Goal: Obtain resource: Obtain resource

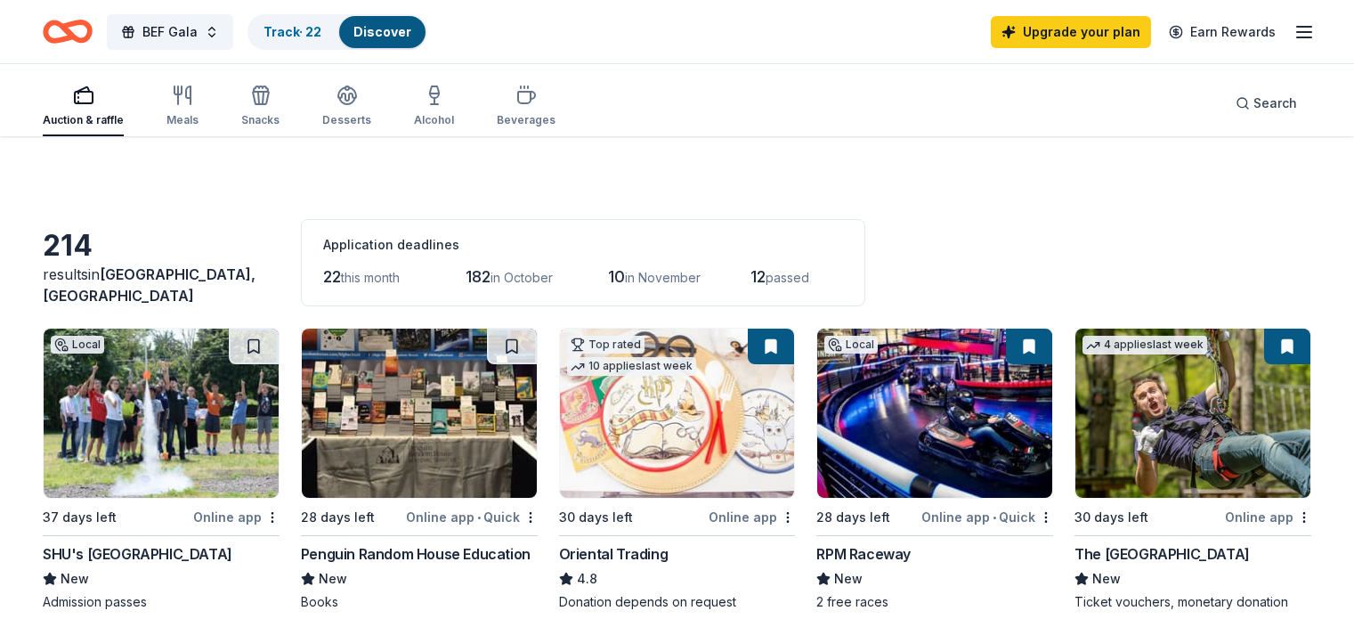
scroll to position [1056, 0]
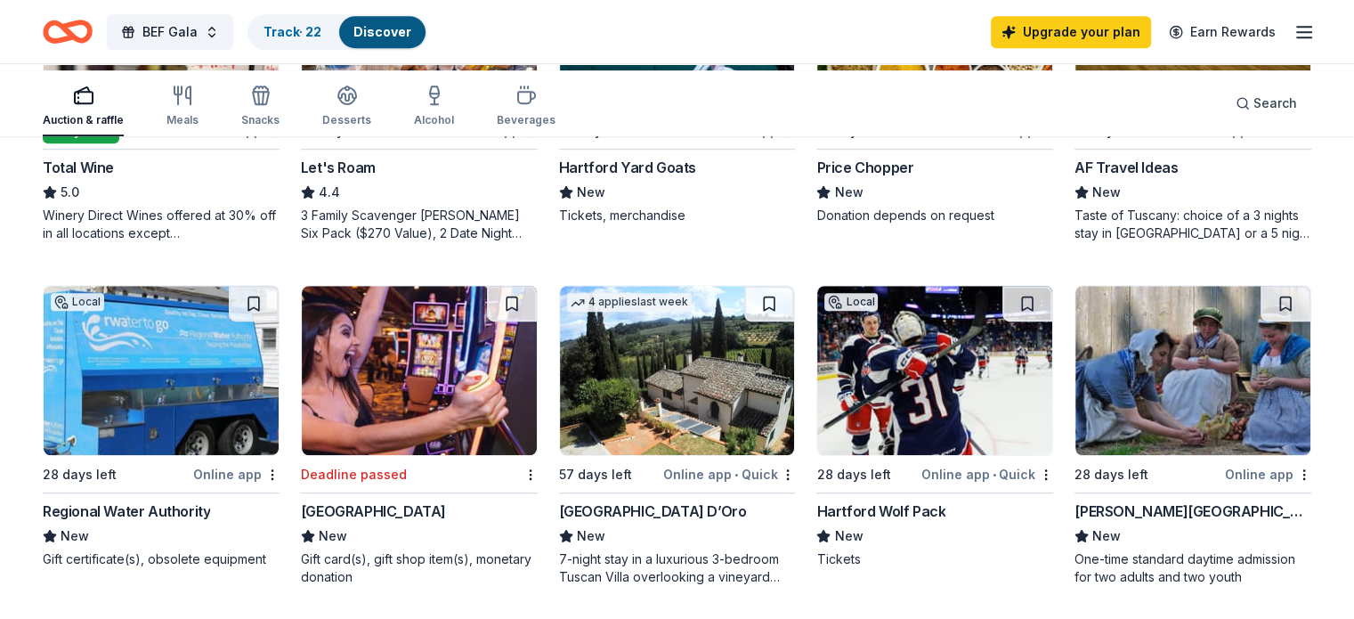
click at [94, 101] on icon "button" at bounding box center [83, 95] width 21 height 21
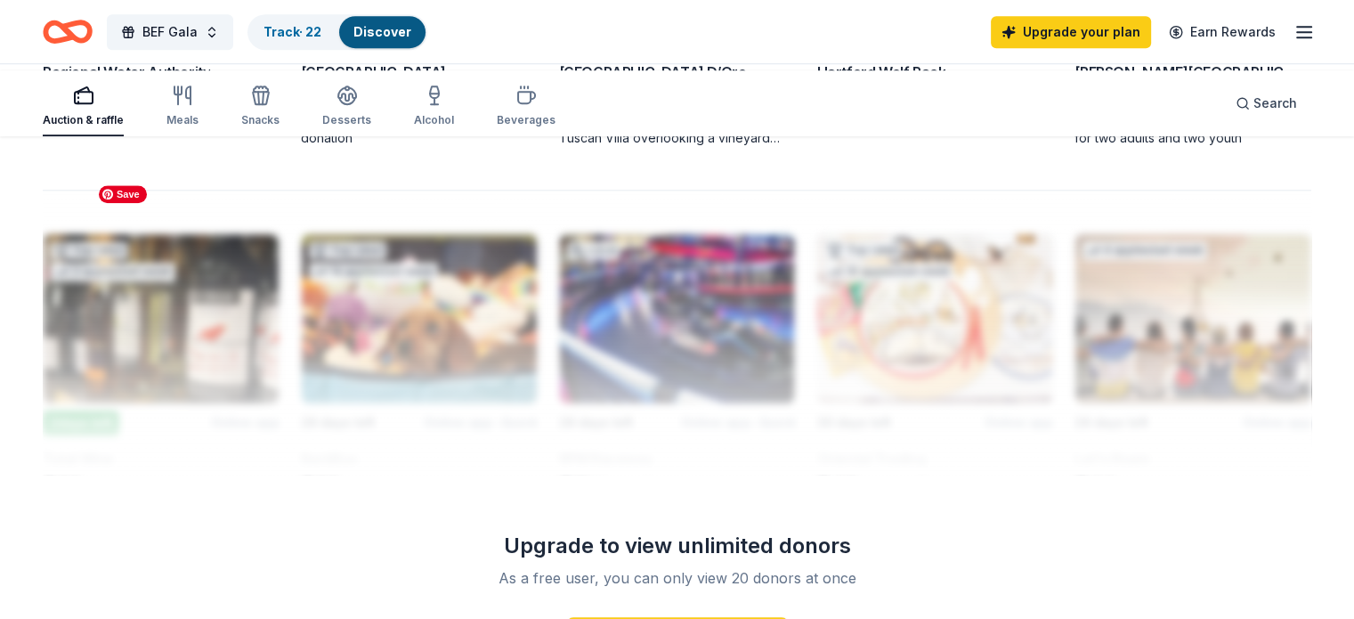
scroll to position [1501, 0]
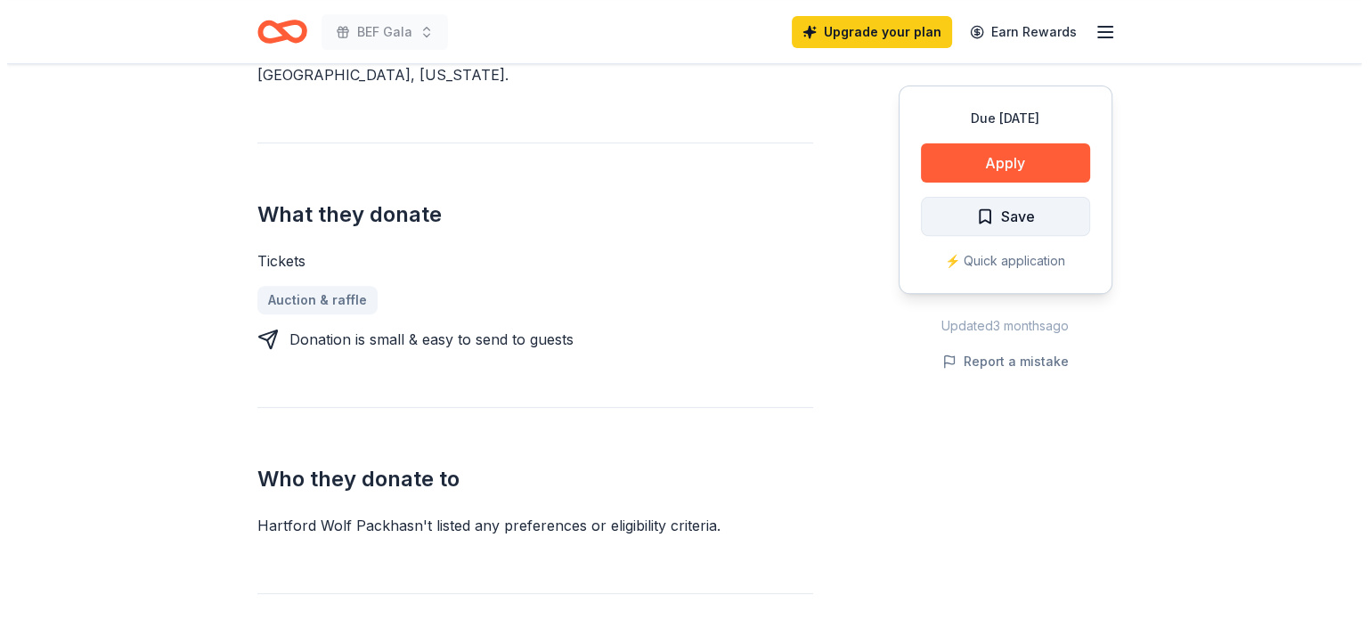
scroll to position [623, 0]
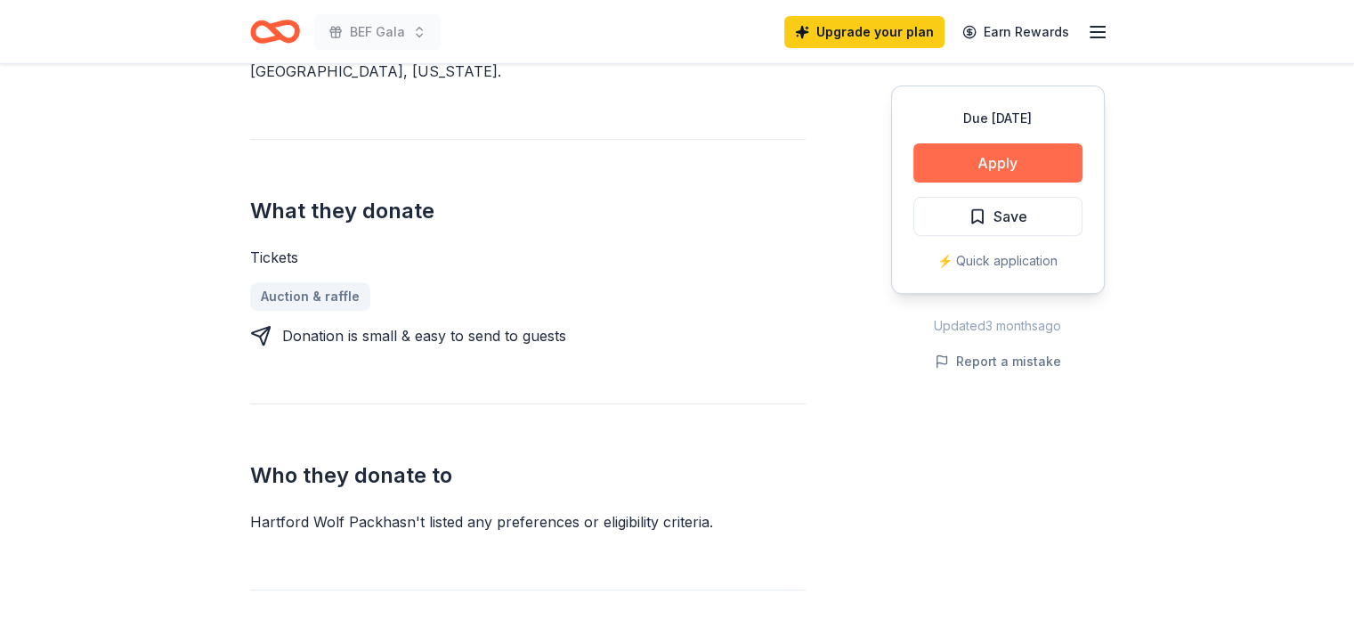
click at [961, 183] on button "Apply" at bounding box center [998, 162] width 169 height 39
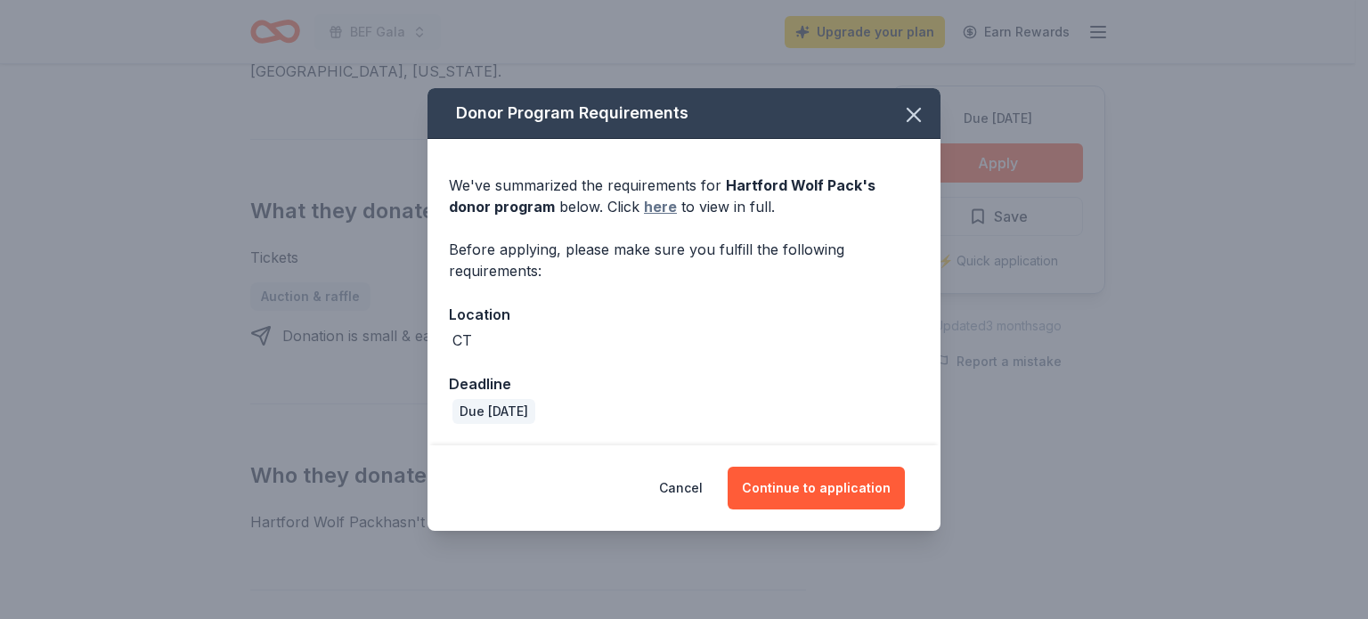
click at [659, 197] on link "here" at bounding box center [660, 206] width 33 height 21
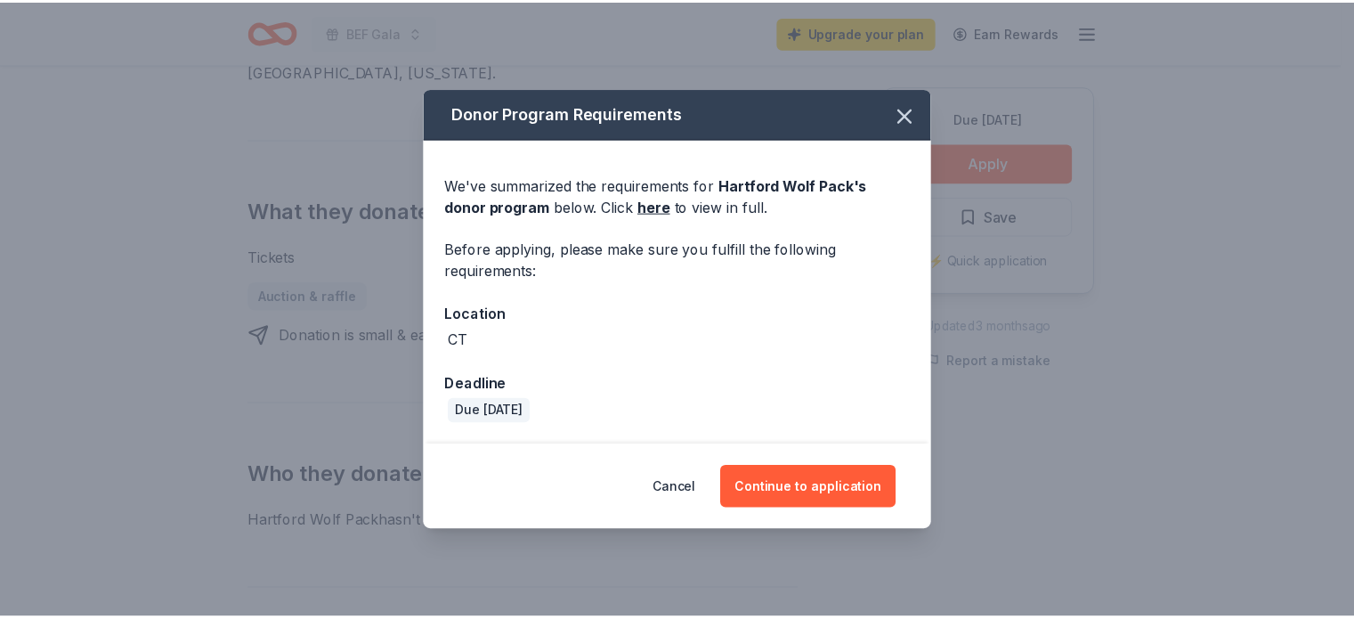
scroll to position [0, 0]
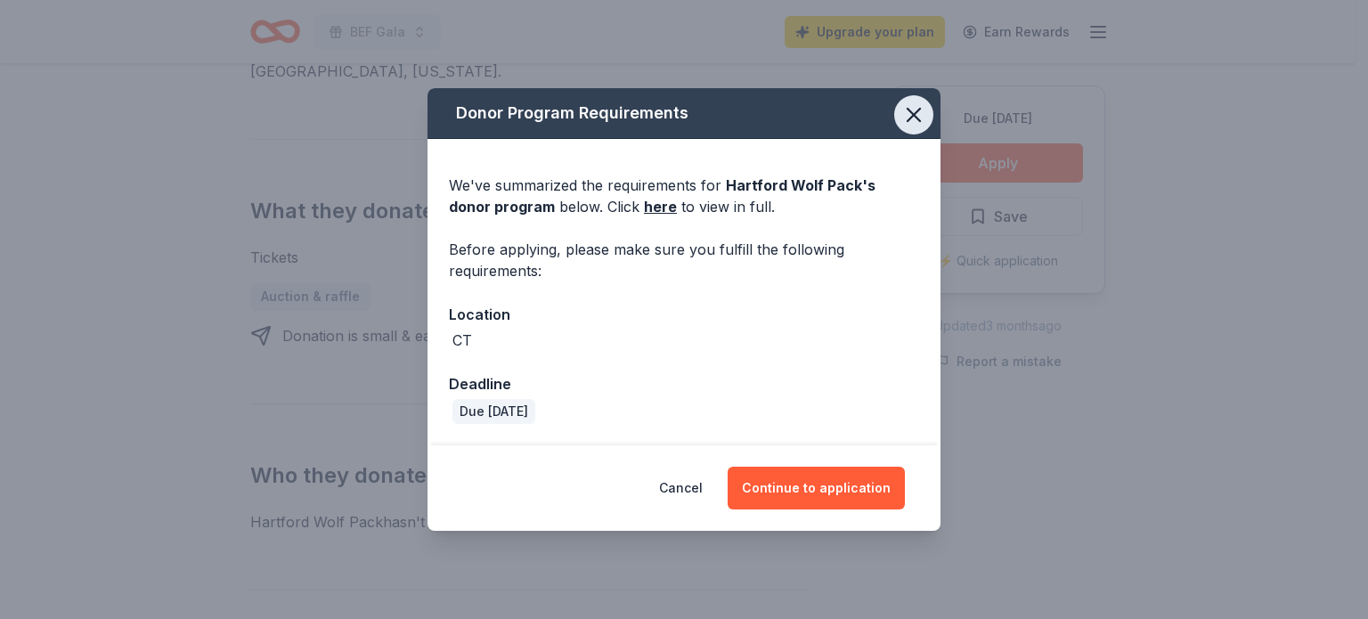
click at [926, 102] on icon "button" at bounding box center [913, 114] width 25 height 25
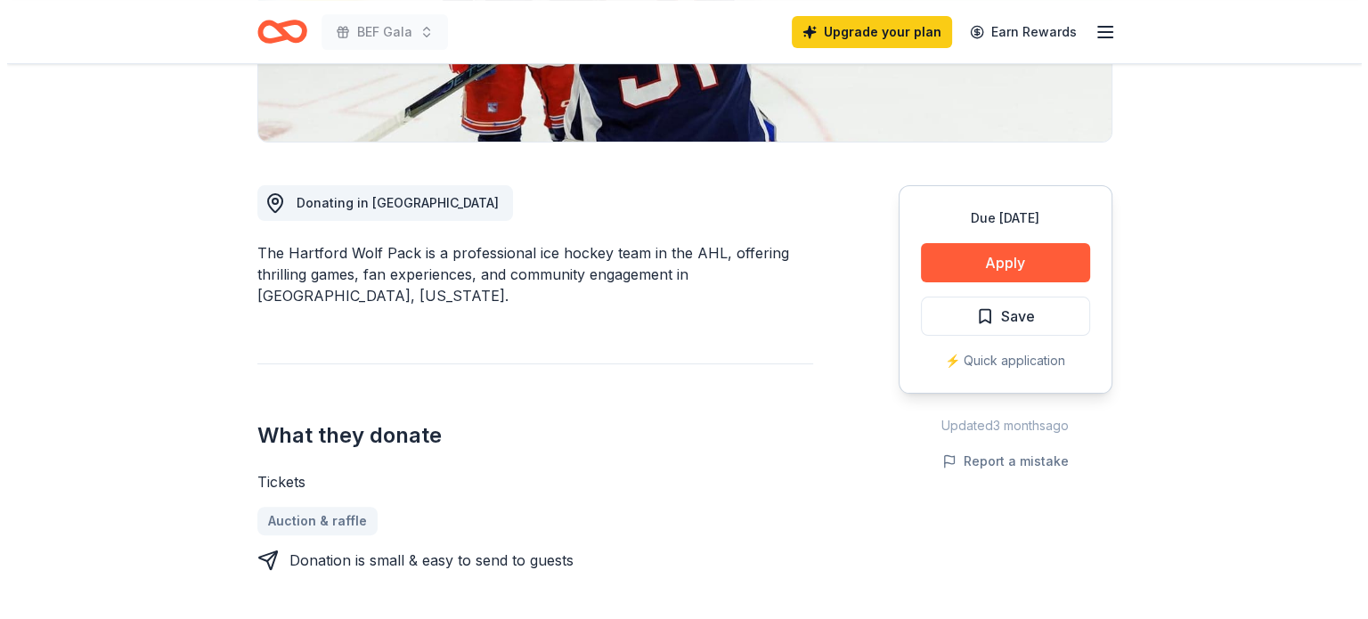
scroll to position [445, 0]
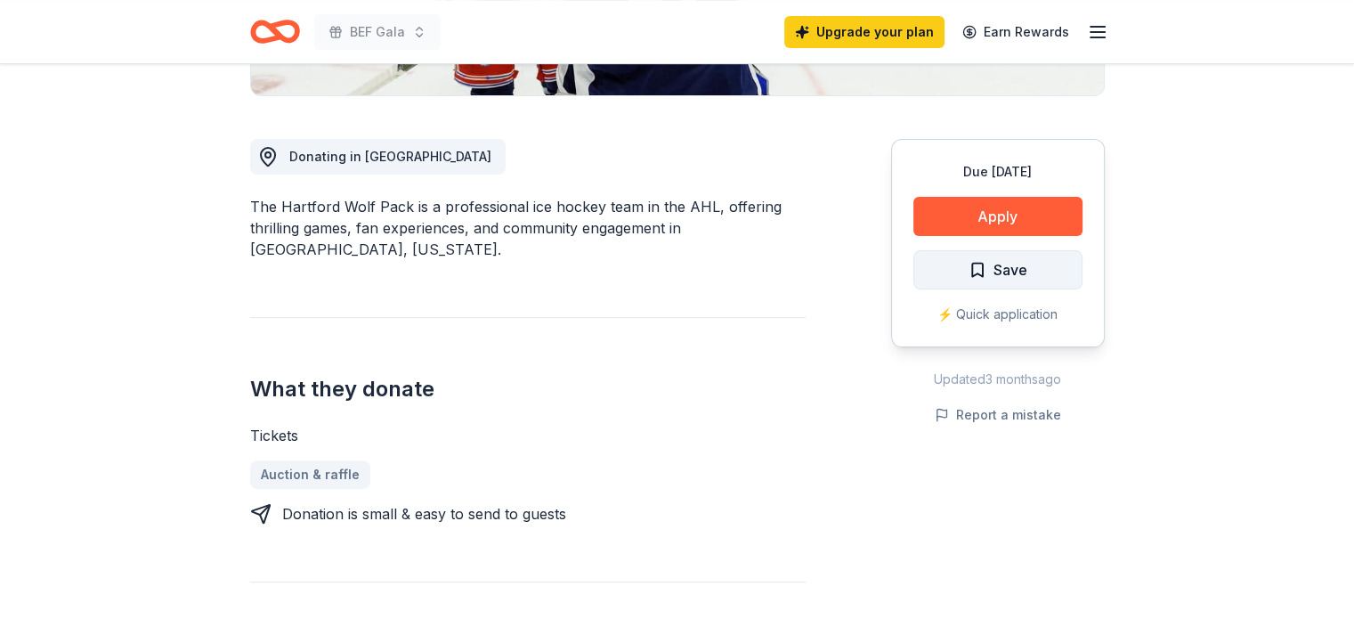
click at [994, 281] on span "Save" at bounding box center [1011, 269] width 34 height 23
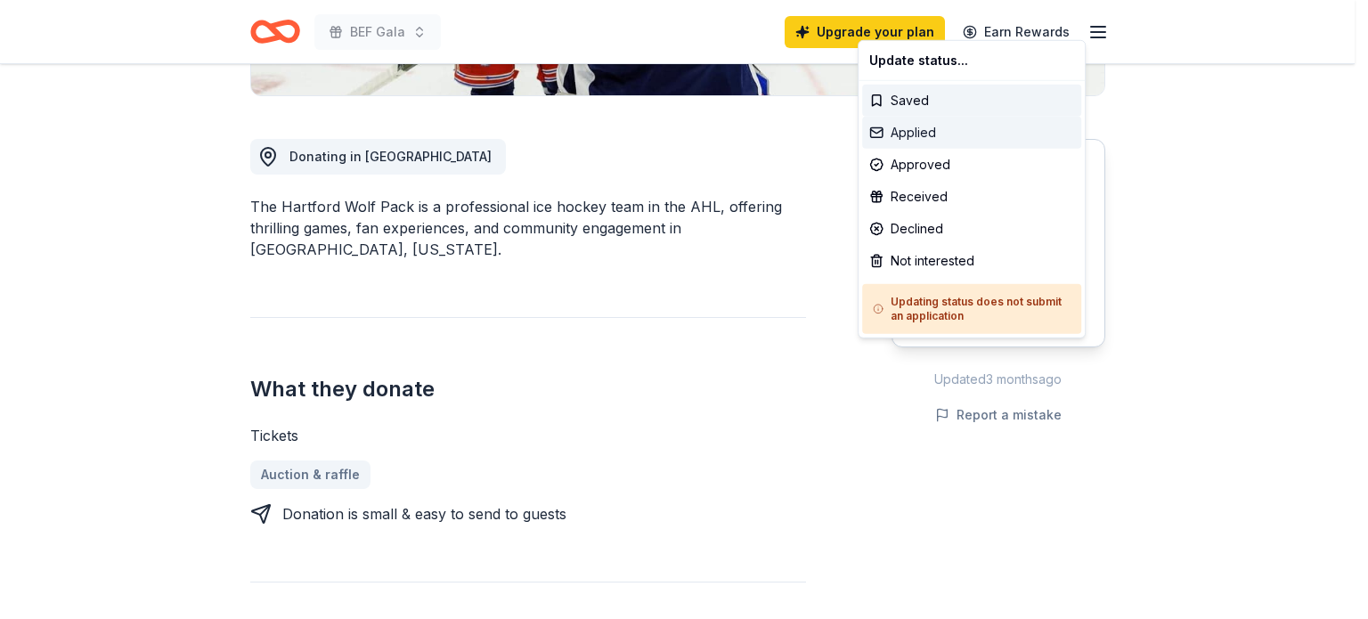
click at [955, 149] on div "Applied" at bounding box center [971, 133] width 219 height 32
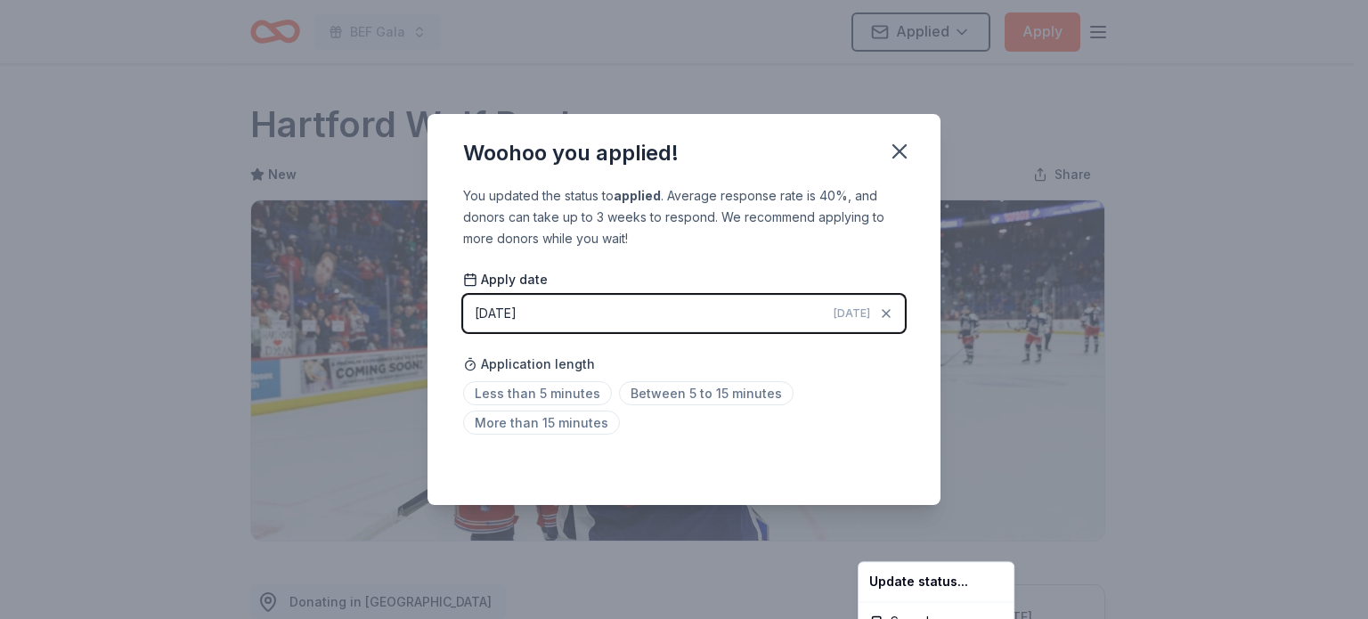
click at [960, 101] on html "BEF Gala Applied Apply Due [DATE] Share Hartford Wolf Pack New Share Donating i…" at bounding box center [684, 309] width 1368 height 619
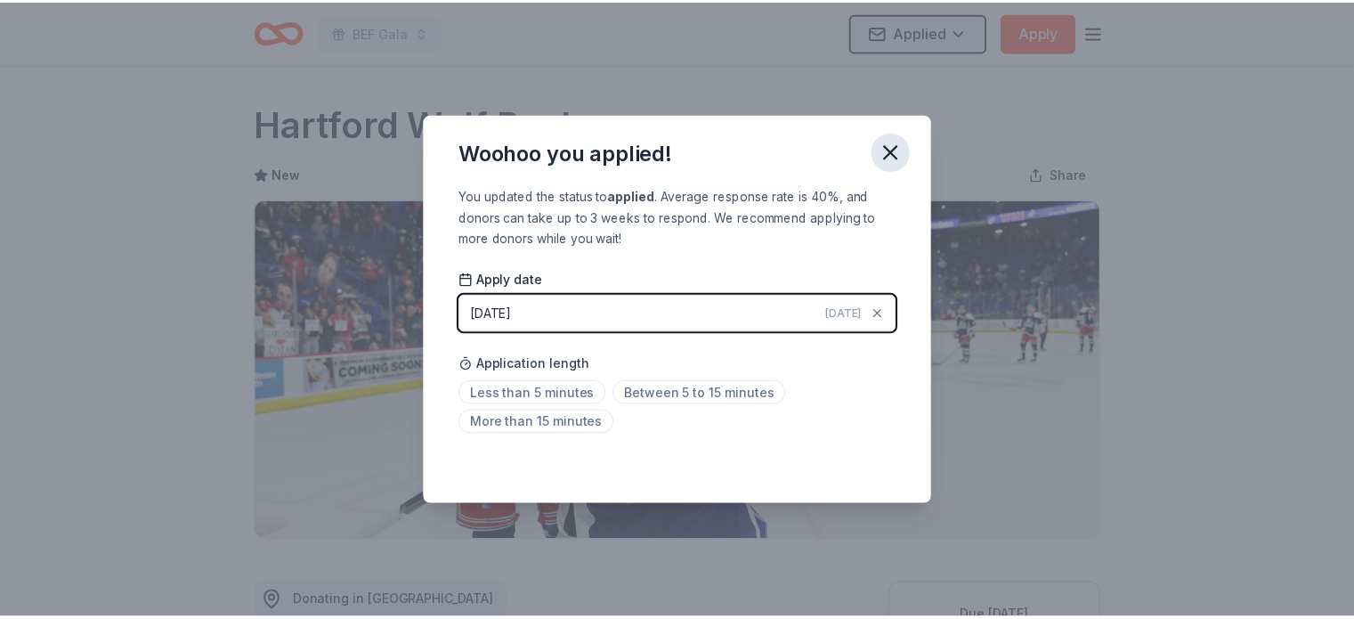
scroll to position [575, 0]
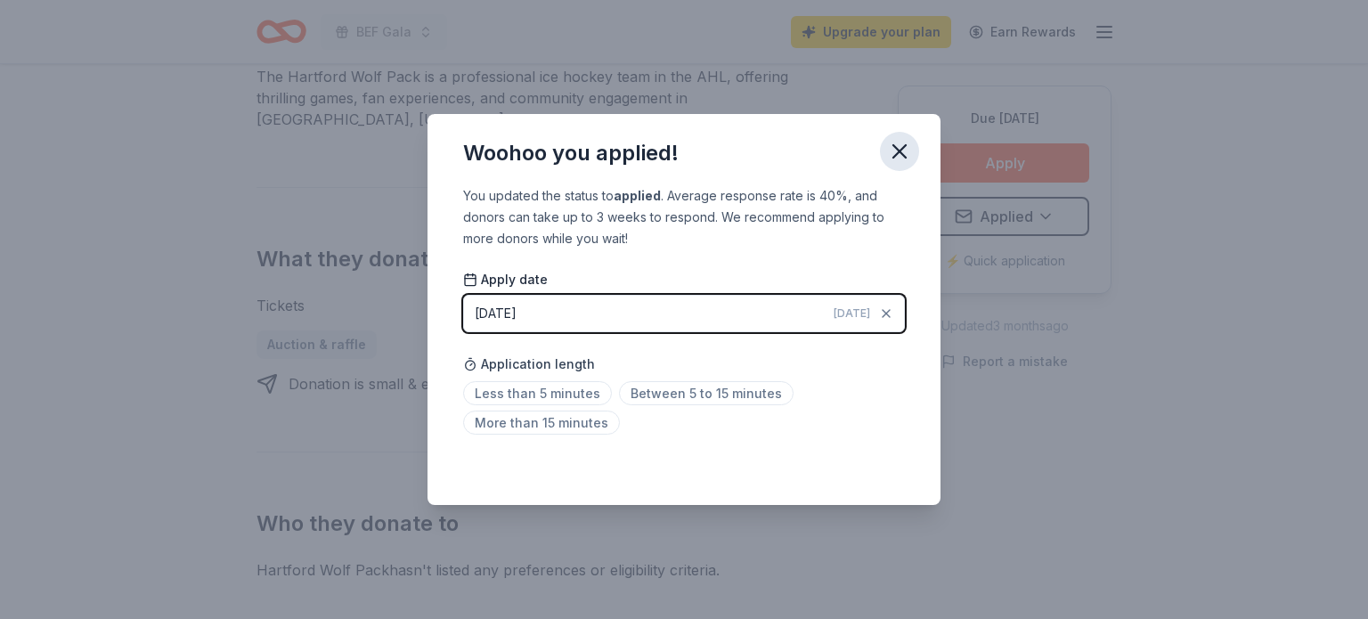
click at [912, 139] on icon "button" at bounding box center [899, 151] width 25 height 25
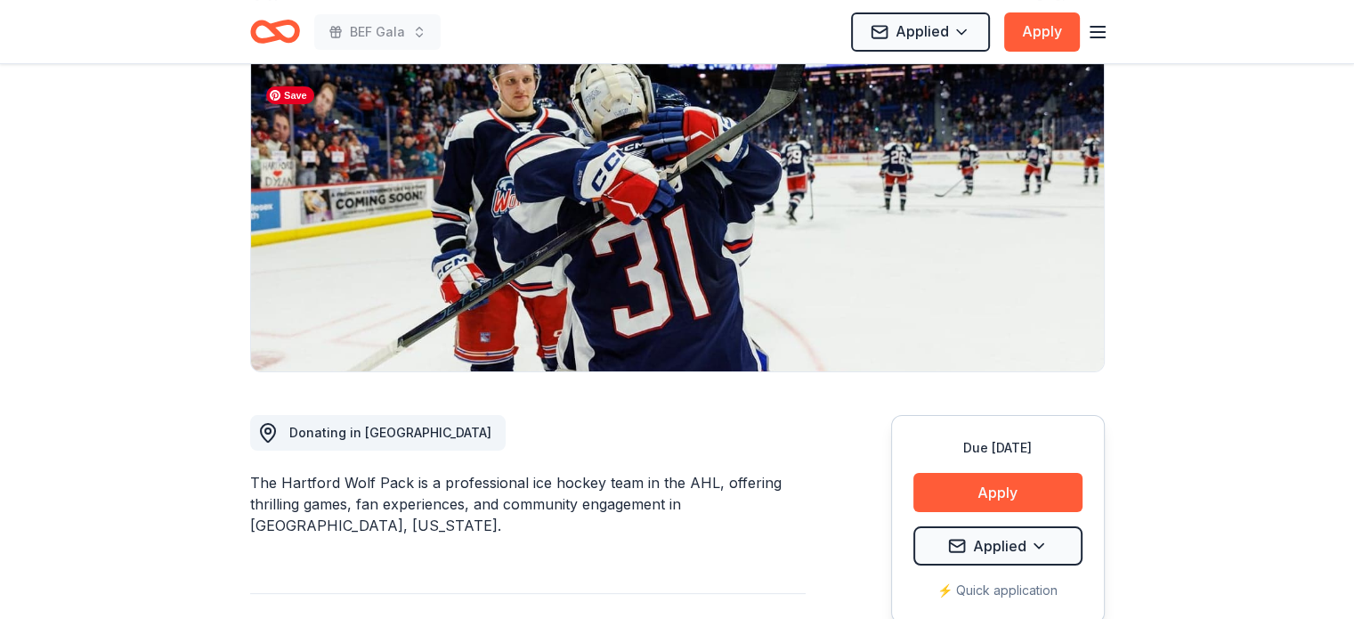
scroll to position [134, 0]
